Goal: Task Accomplishment & Management: Use online tool/utility

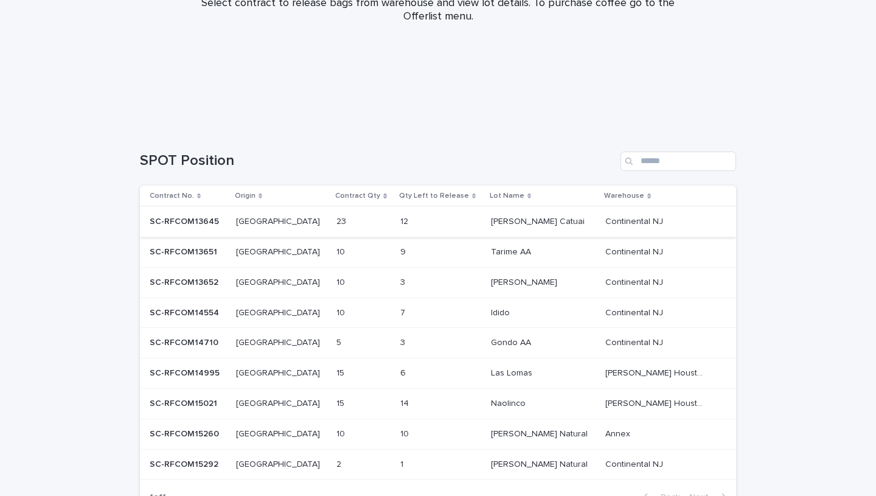
scroll to position [234, 0]
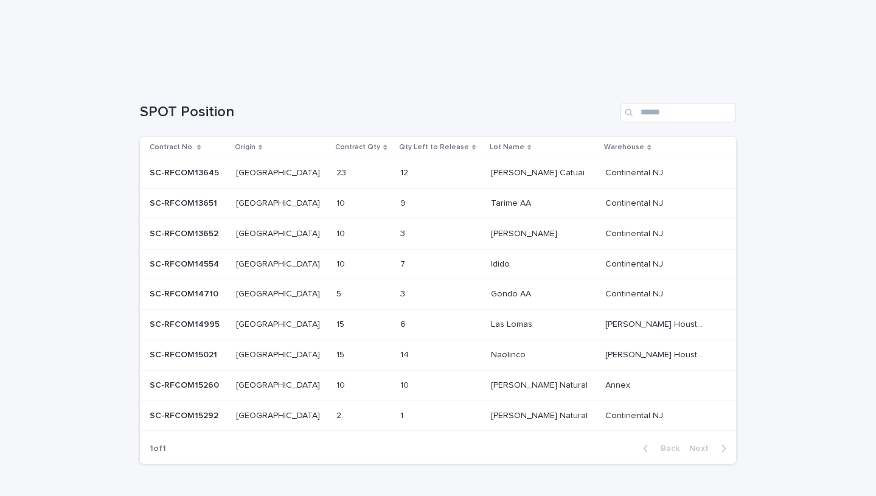
click at [420, 179] on div "12 12" at bounding box center [440, 173] width 81 height 20
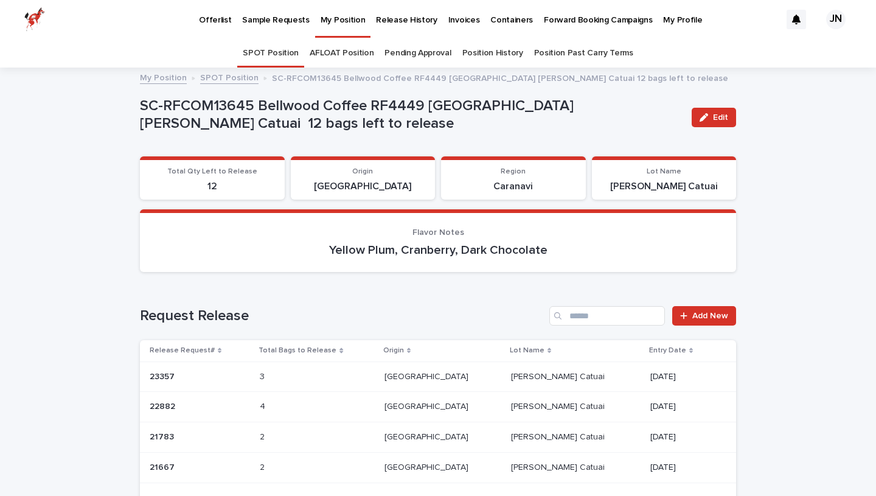
click at [708, 304] on div "Loading... Saving… Request Release Add New Release Request# Total Bags to Relea…" at bounding box center [438, 404] width 596 height 244
click at [705, 313] on span "Add New" at bounding box center [710, 316] width 36 height 9
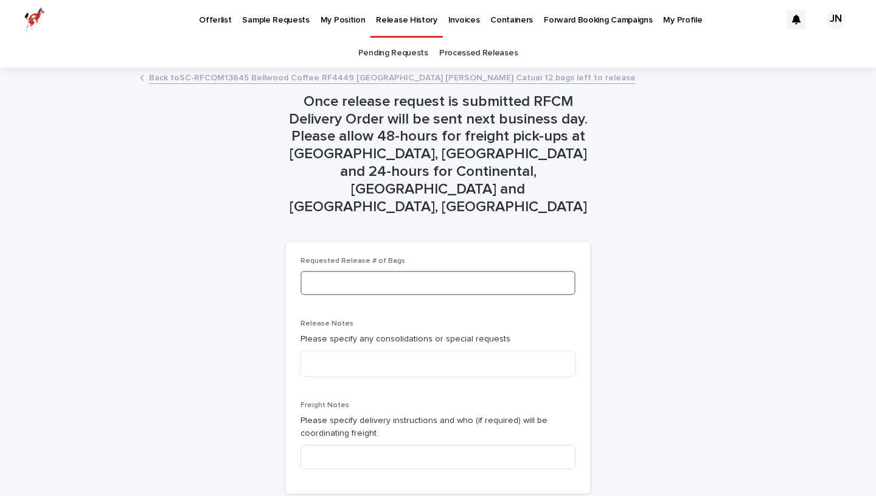
click at [403, 271] on input at bounding box center [438, 283] width 275 height 24
type input "*"
click at [517, 350] on textarea at bounding box center [438, 363] width 275 height 26
type textarea "*"
click at [347, 271] on input "*" at bounding box center [438, 283] width 275 height 24
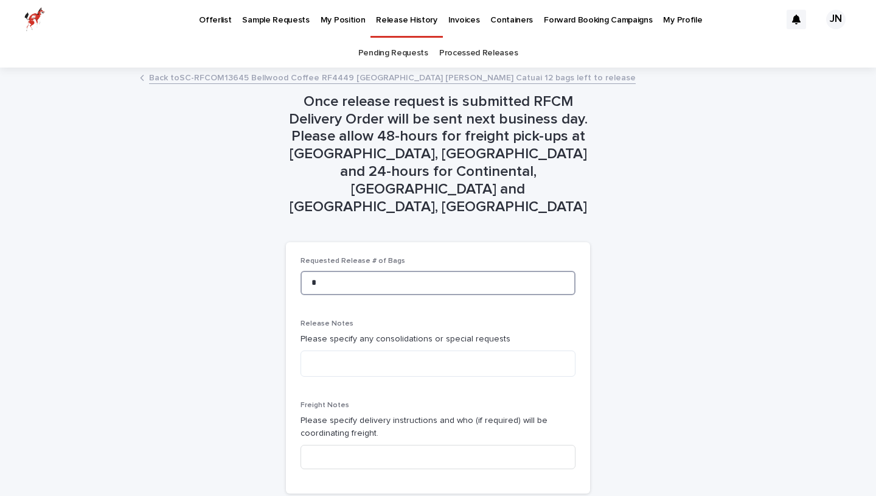
click at [347, 271] on input "*" at bounding box center [438, 283] width 275 height 24
type input "*"
click at [399, 350] on textarea at bounding box center [438, 363] width 275 height 26
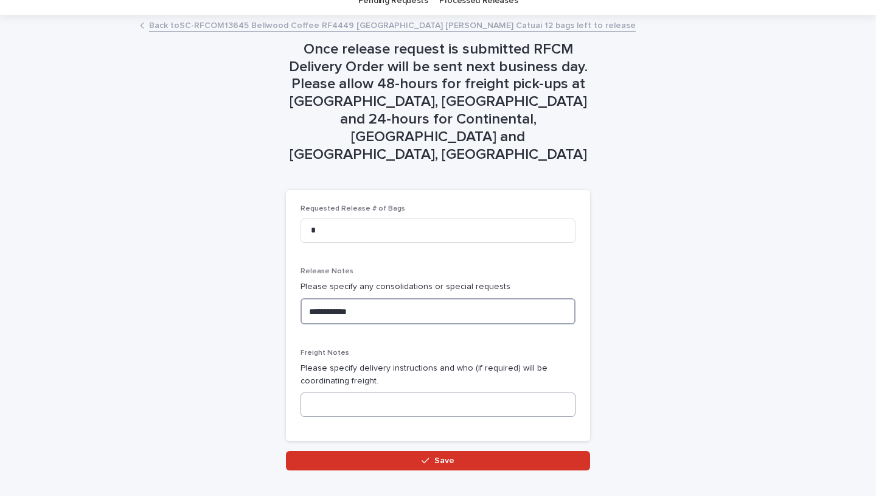
type textarea "**********"
click at [356, 392] on input at bounding box center [438, 404] width 275 height 24
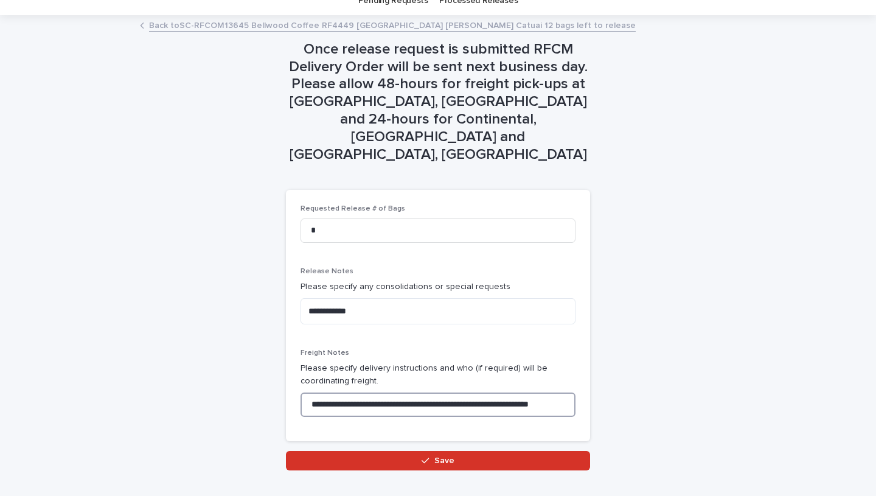
scroll to position [0, 5]
type input "**********"
click at [385, 298] on textarea "**********" at bounding box center [438, 311] width 275 height 26
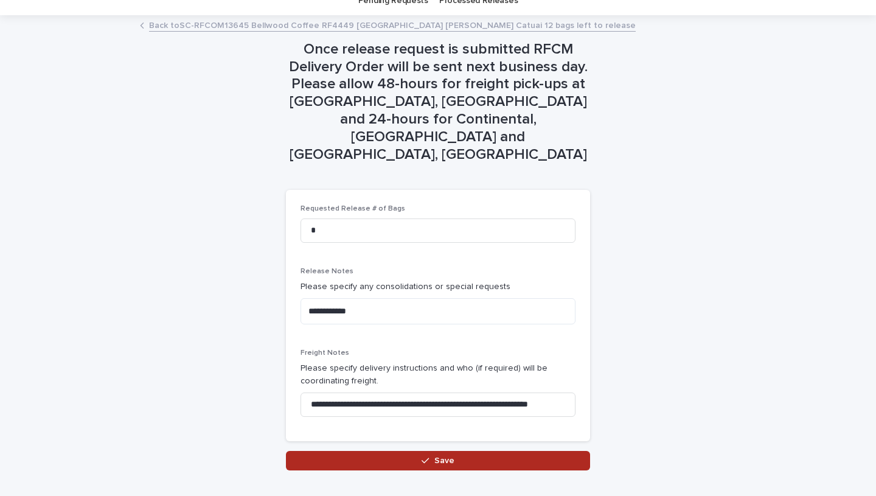
click at [453, 451] on button "Save" at bounding box center [438, 460] width 304 height 19
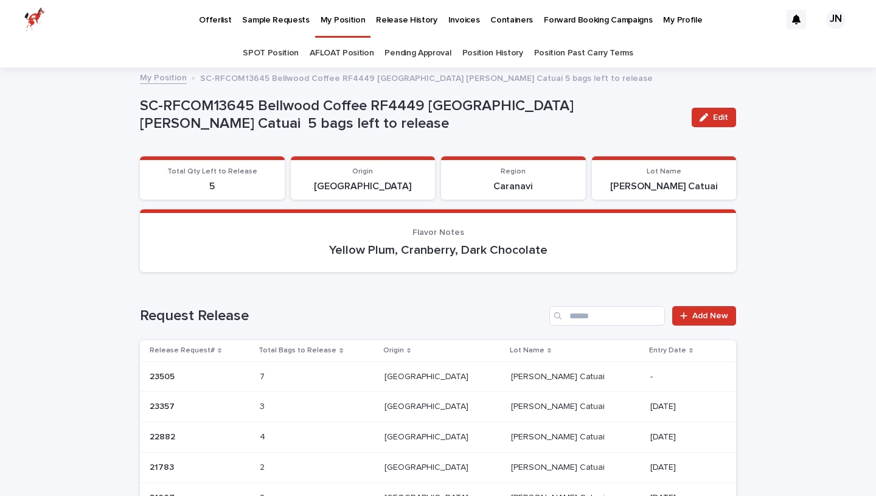
click at [324, 23] on p "My Position" at bounding box center [343, 13] width 45 height 26
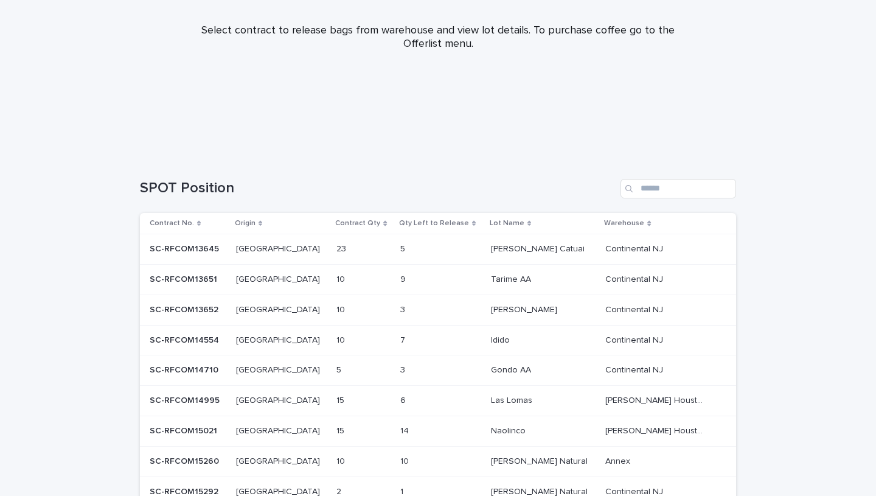
scroll to position [262, 0]
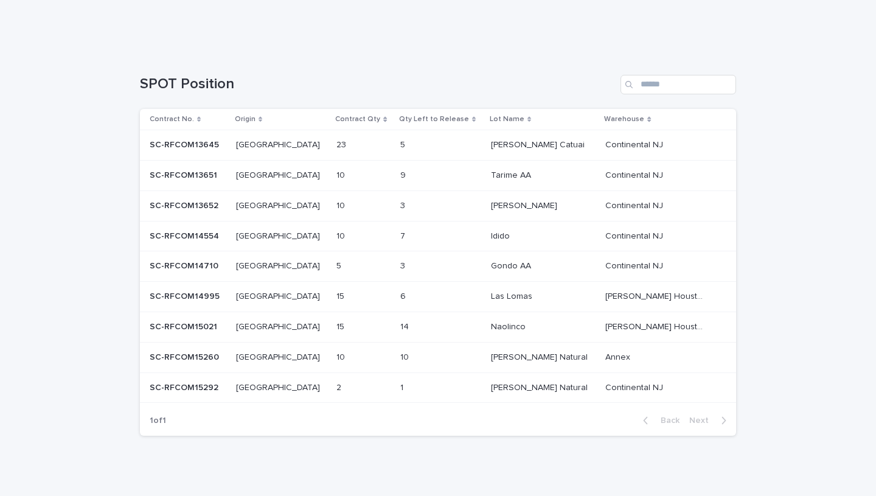
click at [459, 392] on div "1 1" at bounding box center [440, 388] width 81 height 20
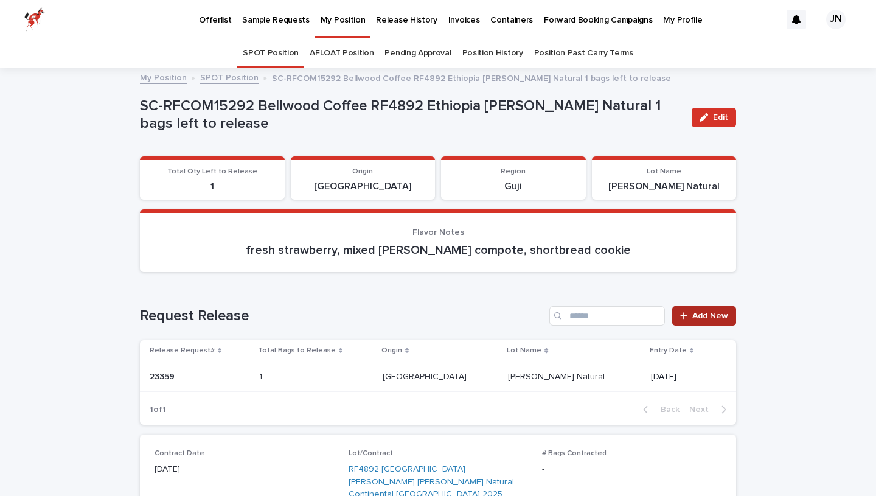
click at [719, 318] on span "Add New" at bounding box center [710, 316] width 36 height 9
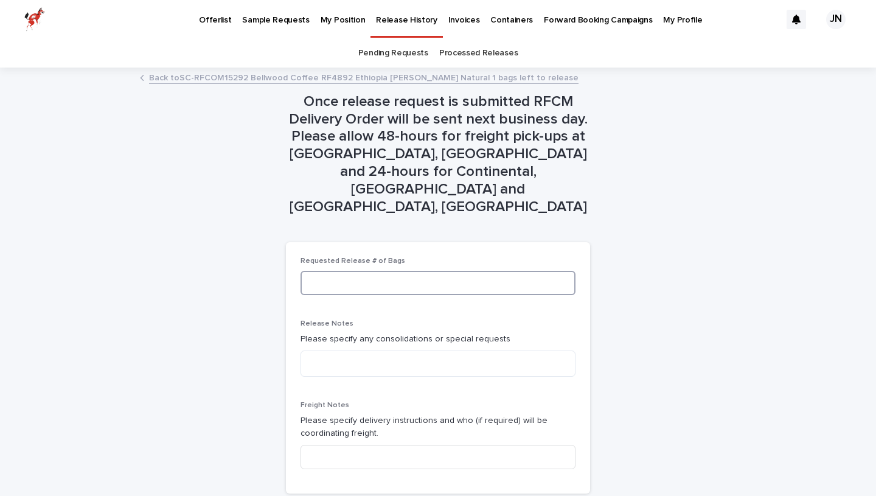
click at [385, 271] on input at bounding box center [438, 283] width 275 height 24
type input "*"
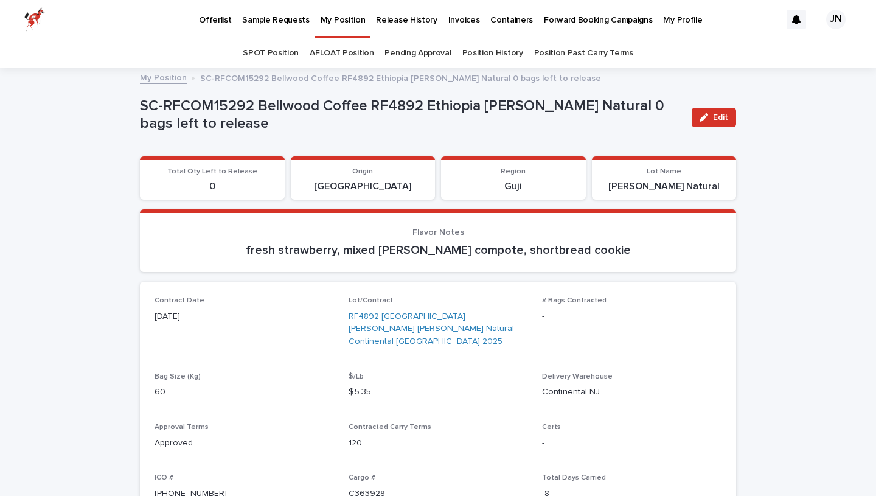
click at [333, 27] on link "My Position" at bounding box center [343, 18] width 56 height 36
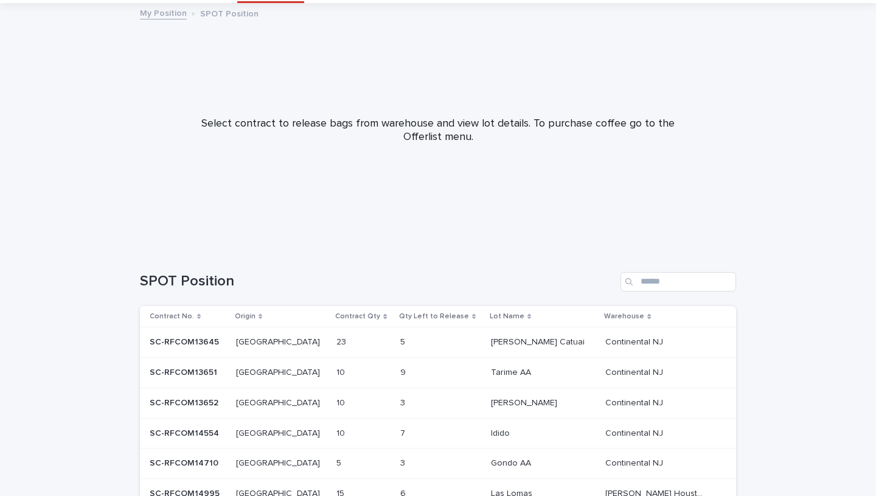
scroll to position [242, 0]
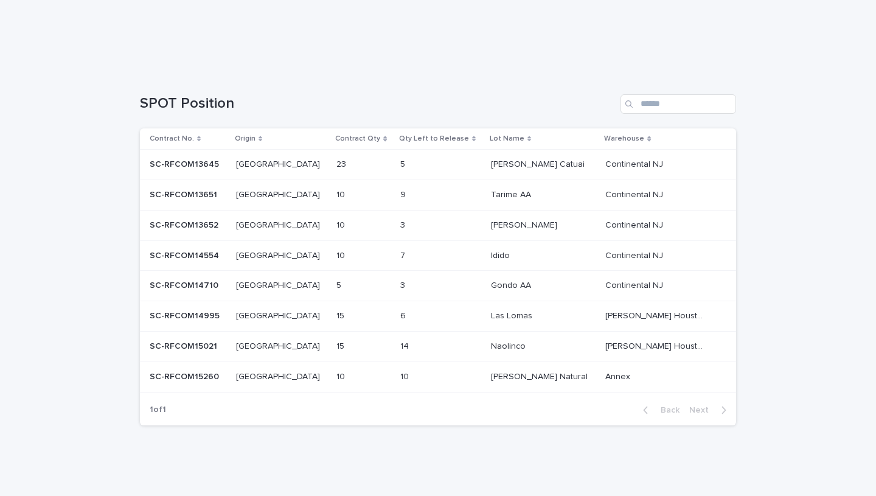
click at [425, 228] on p at bounding box center [425, 225] width 51 height 10
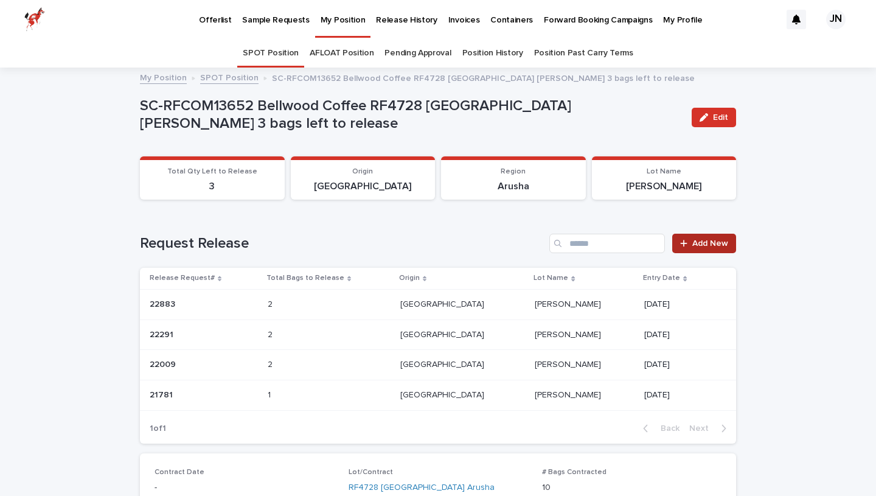
click at [705, 241] on span "Add New" at bounding box center [710, 243] width 36 height 9
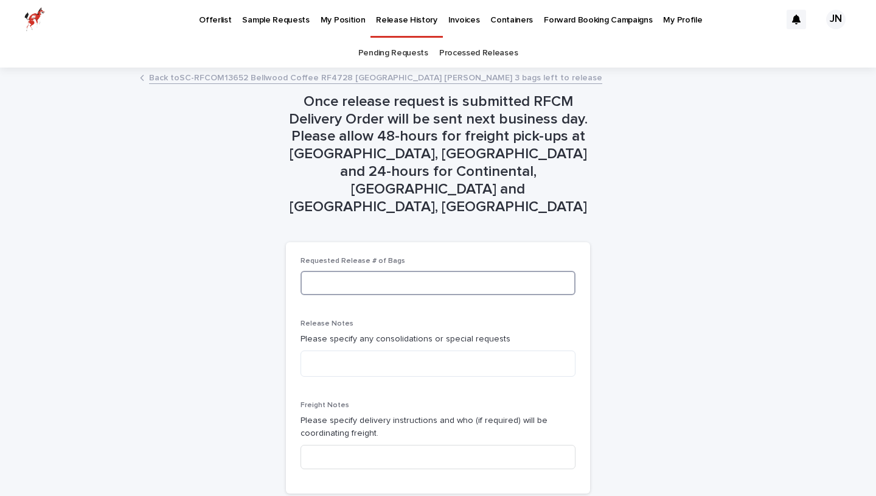
click at [463, 271] on input at bounding box center [438, 283] width 275 height 24
type input "*"
click at [714, 276] on div "Once release request is submitted RFCM Delivery Order will be sent next busines…" at bounding box center [438, 296] width 596 height 454
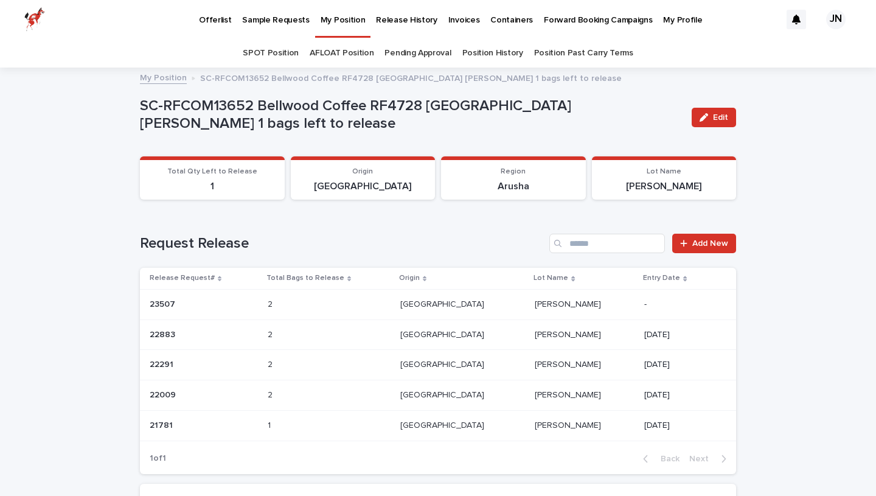
click at [345, 18] on p "My Position" at bounding box center [343, 13] width 45 height 26
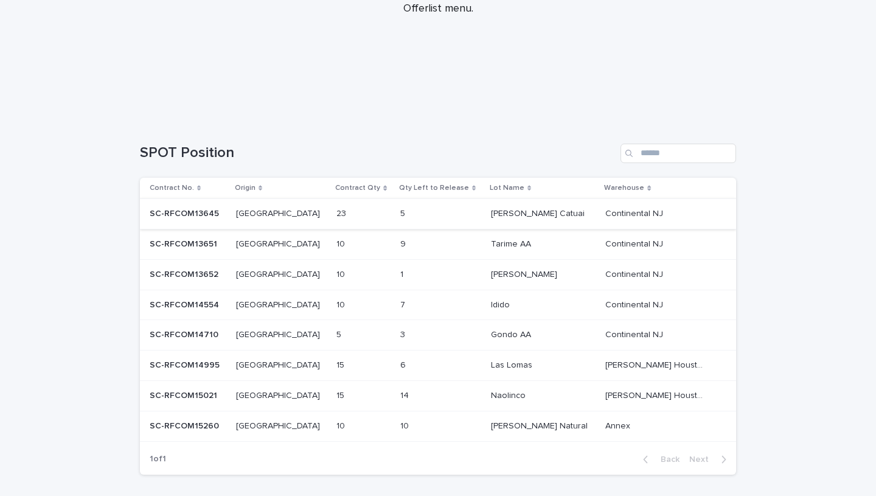
scroll to position [242, 0]
